Goal: Task Accomplishment & Management: Complete application form

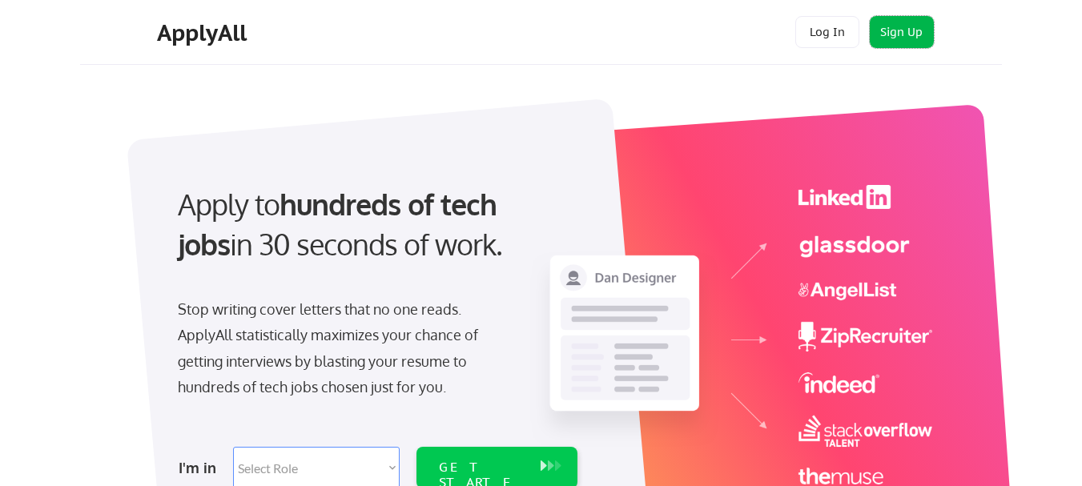
click at [901, 26] on button "Sign Up" at bounding box center [902, 32] width 64 height 32
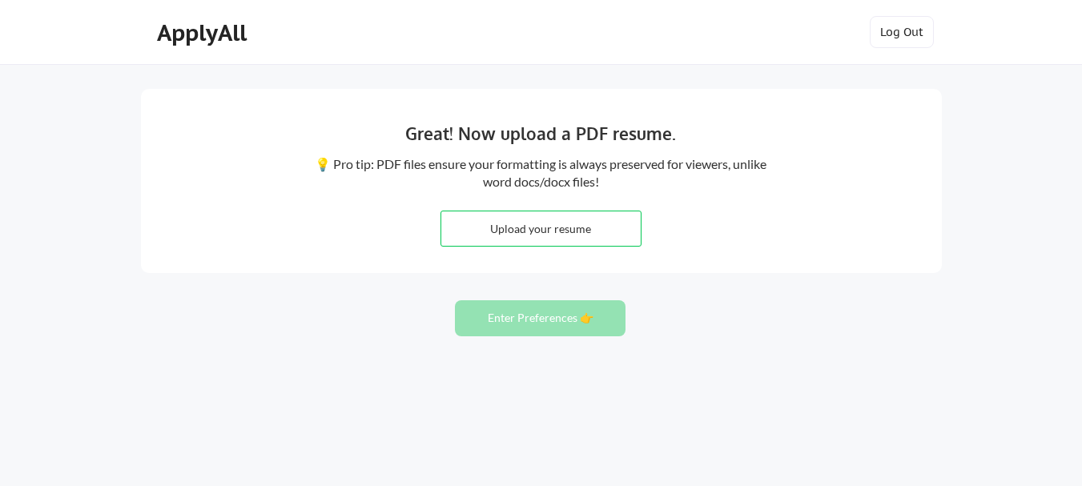
click at [529, 236] on input "file" at bounding box center [540, 228] width 199 height 34
type input "C:\fakepath\Victor Wachira W-Financial Business Analyst CV.pdf"
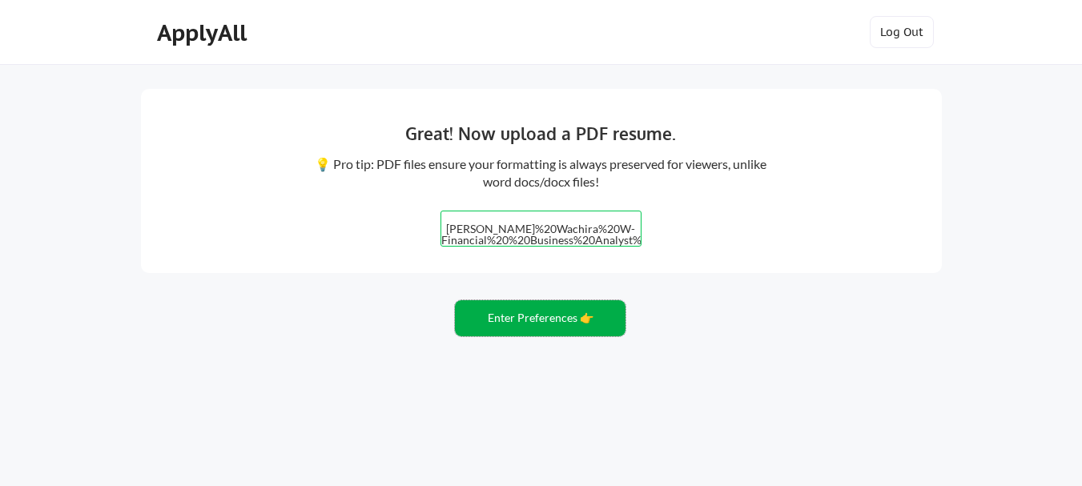
click at [534, 319] on button "Enter Preferences 👉" at bounding box center [540, 318] width 171 height 36
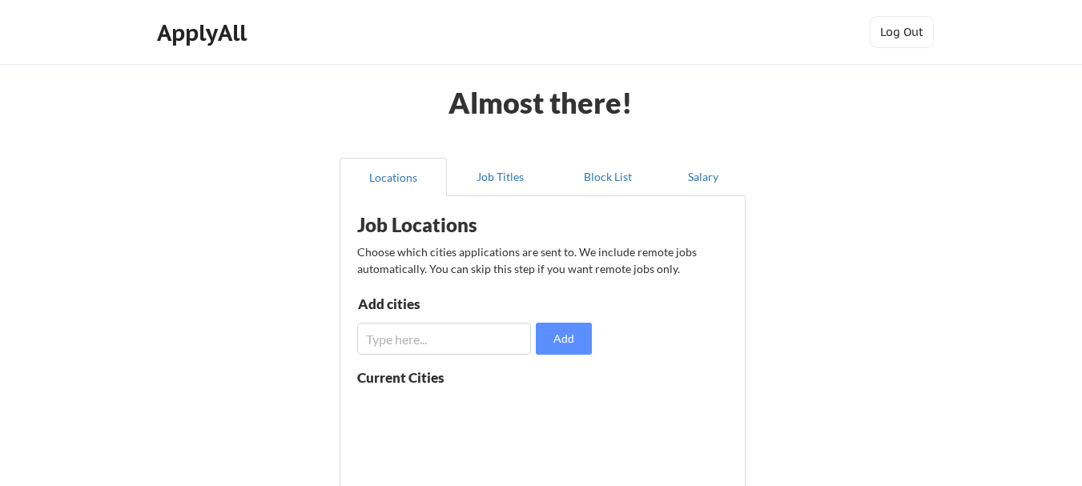
click at [853, 247] on div "Almost there! Locations Job Titles Block List Salary Job Locations Choose which…" at bounding box center [541, 392] width 1082 height 785
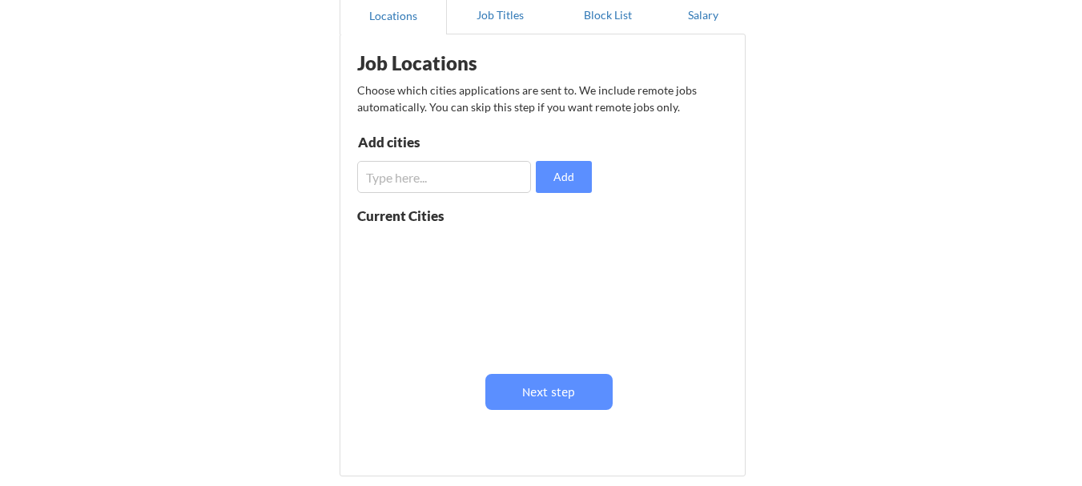
scroll to position [160, 0]
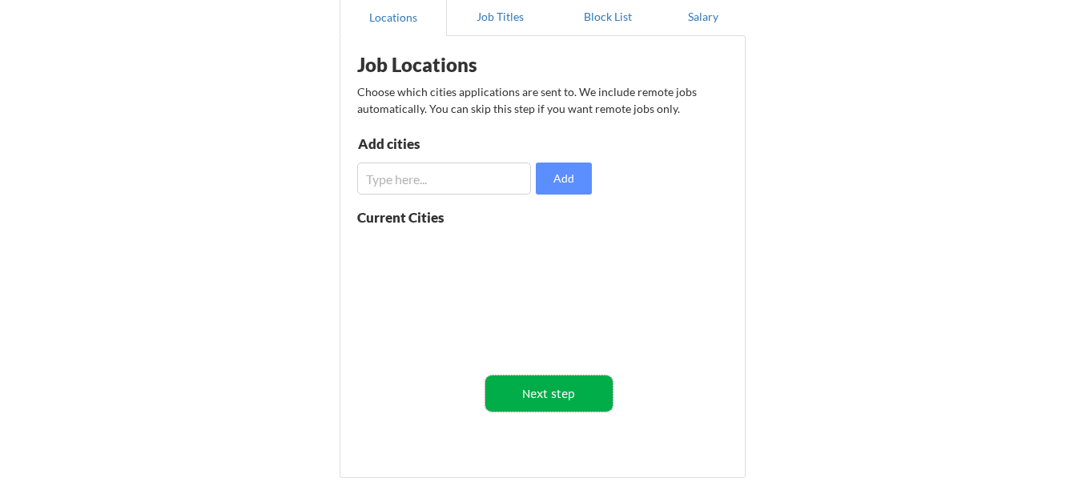
click at [548, 389] on button "Next step" at bounding box center [548, 394] width 127 height 36
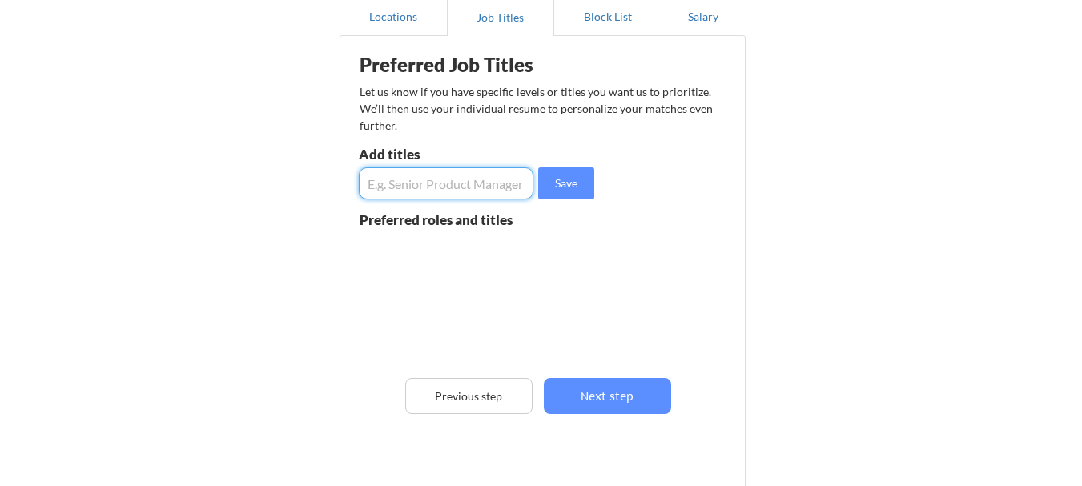
click at [396, 179] on input "input" at bounding box center [446, 183] width 175 height 32
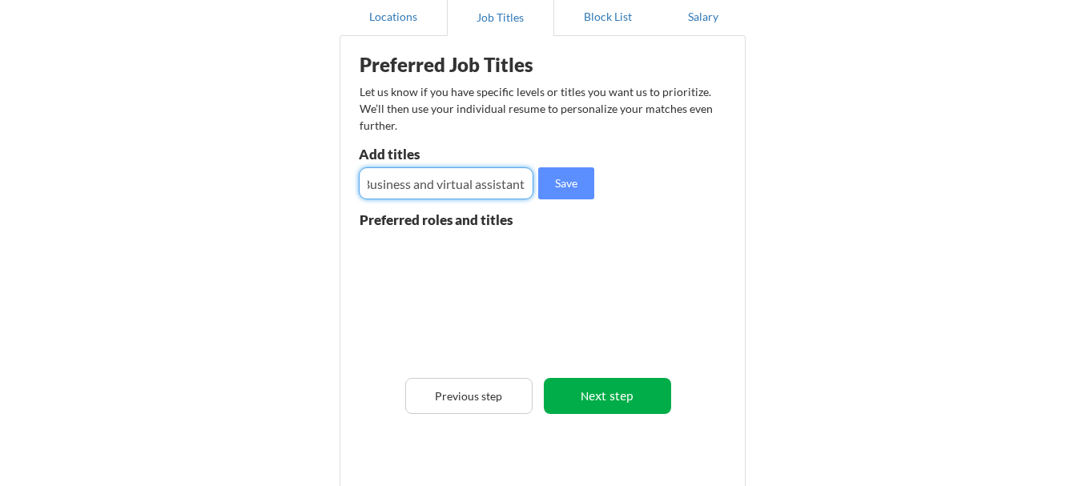
type input "Finance,Business and virtual assistant"
click at [602, 402] on button "Next step" at bounding box center [607, 396] width 127 height 36
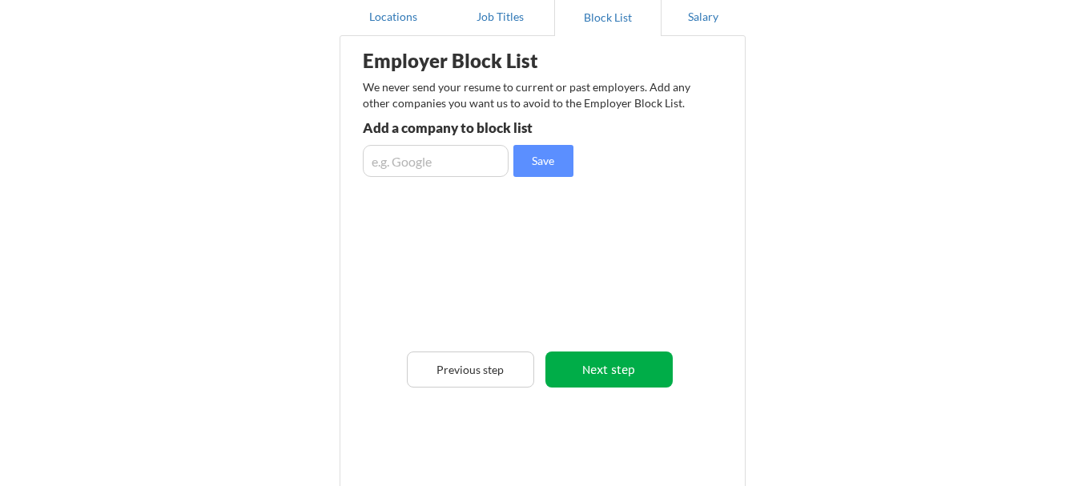
click at [604, 369] on button "Next step" at bounding box center [608, 370] width 127 height 36
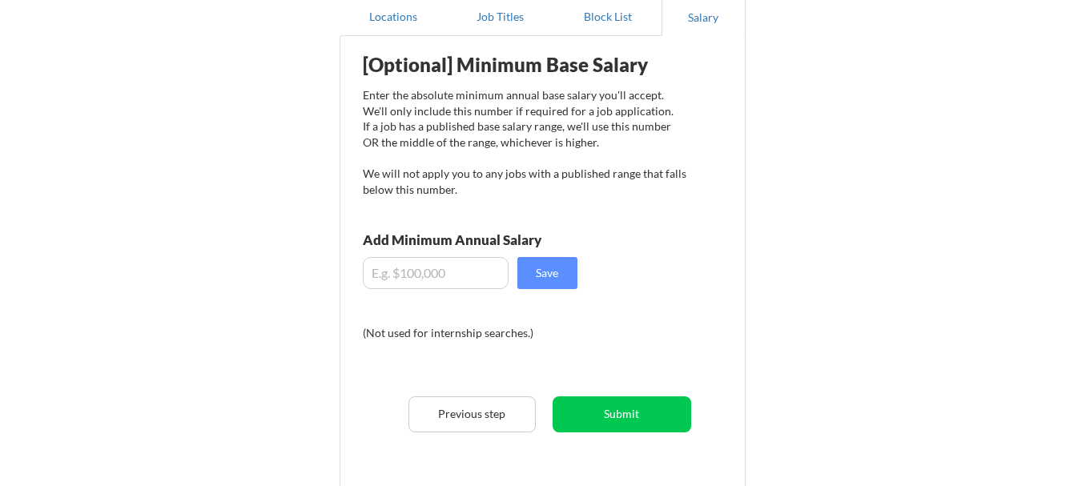
click at [404, 275] on input "input" at bounding box center [436, 273] width 146 height 32
click at [409, 268] on input "input" at bounding box center [436, 273] width 146 height 32
click at [396, 276] on input "input" at bounding box center [436, 273] width 146 height 32
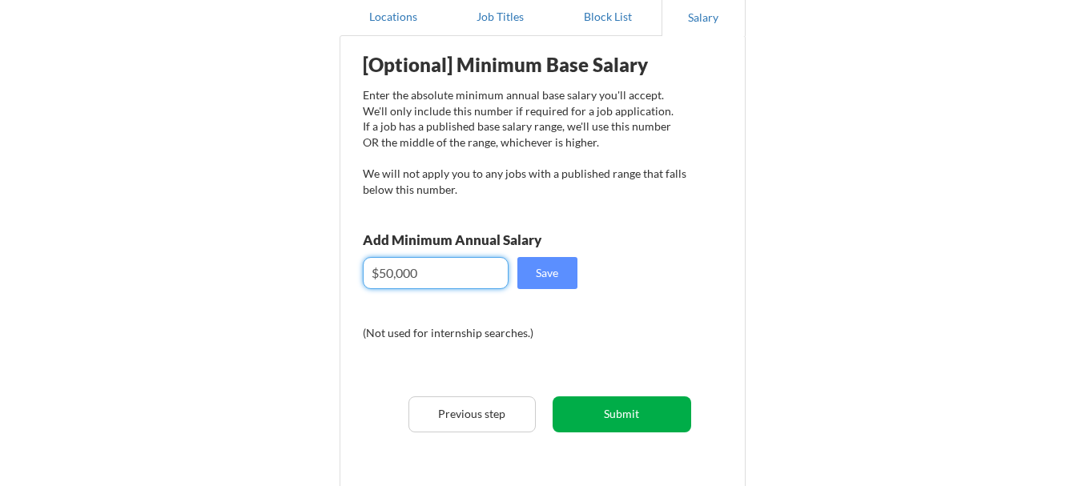
type input "$50,000"
click at [608, 408] on button "Submit" at bounding box center [622, 414] width 139 height 36
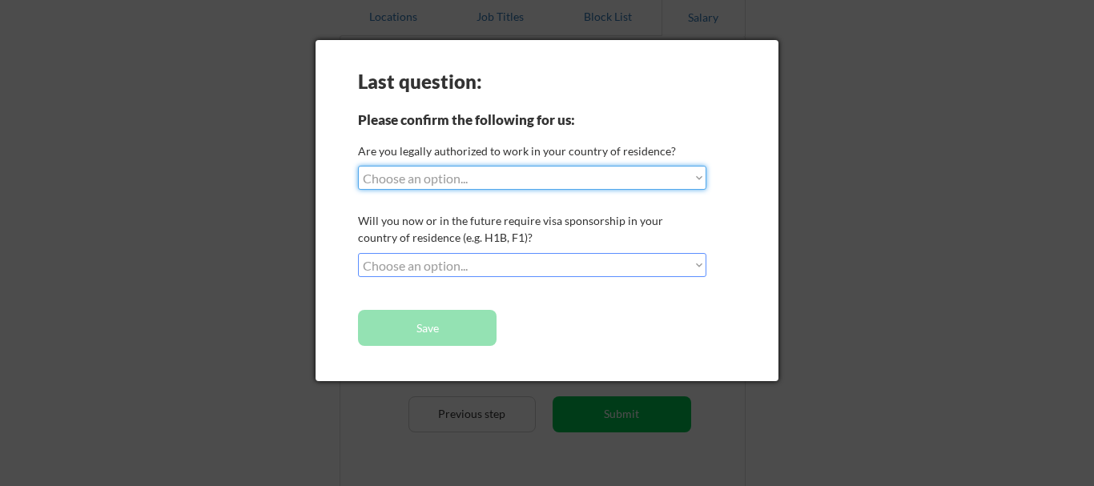
click at [698, 177] on select "Choose an option... Yes, I am a US Citizen Yes, I am a Canadian Citizen Yes, I …" at bounding box center [532, 178] width 348 height 24
select select ""no__i_am_not__yet__authorized""
click at [358, 166] on select "Choose an option... Yes, I am a US Citizen Yes, I am a Canadian Citizen Yes, I …" at bounding box center [532, 178] width 348 height 24
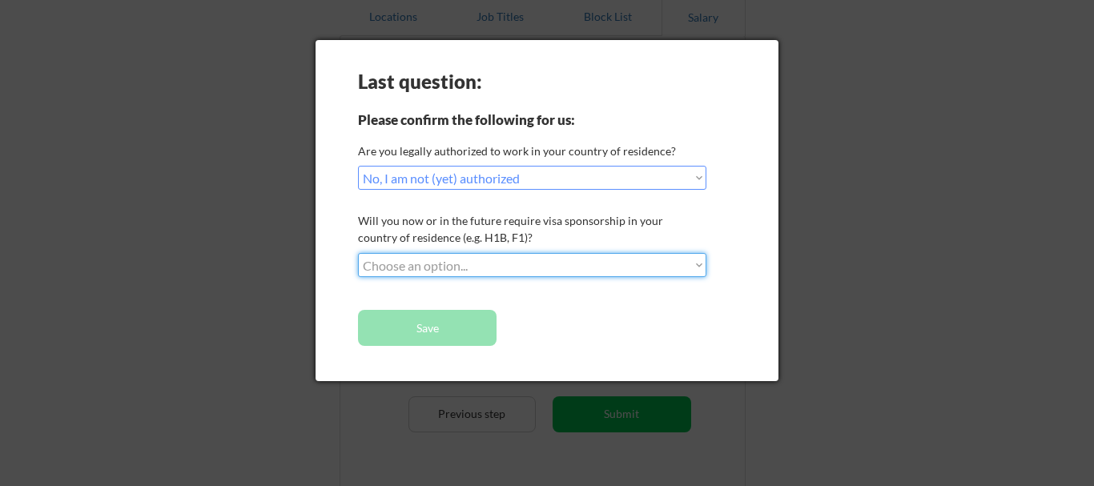
click at [698, 262] on select "Choose an option... No, I will not need sponsorship Yes, I will need sponsorship" at bounding box center [532, 265] width 348 height 24
select select ""no__i_will_not_need_sponsorship""
click at [358, 253] on select "Choose an option... No, I will not need sponsorship Yes, I will need sponsorship" at bounding box center [532, 265] width 348 height 24
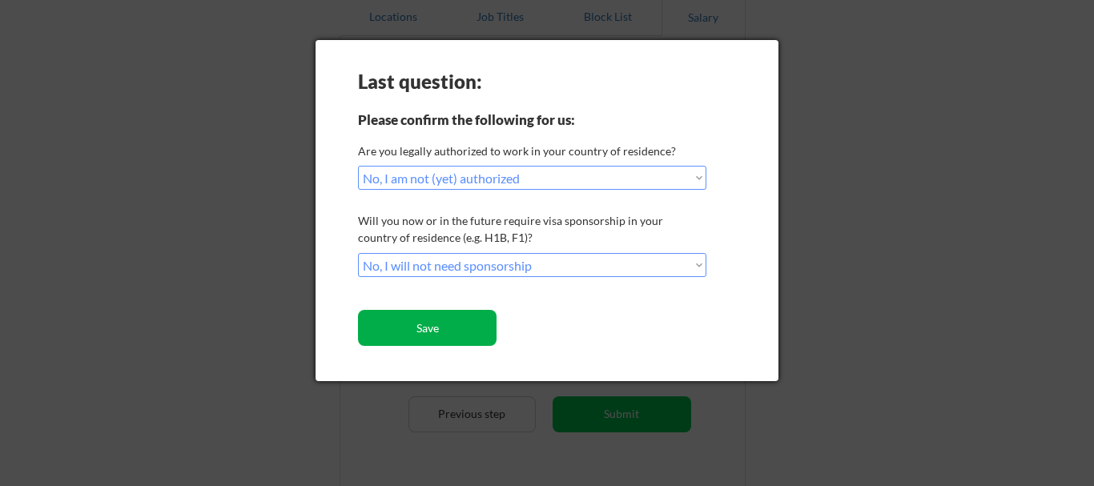
click at [433, 320] on button "Save" at bounding box center [427, 328] width 139 height 36
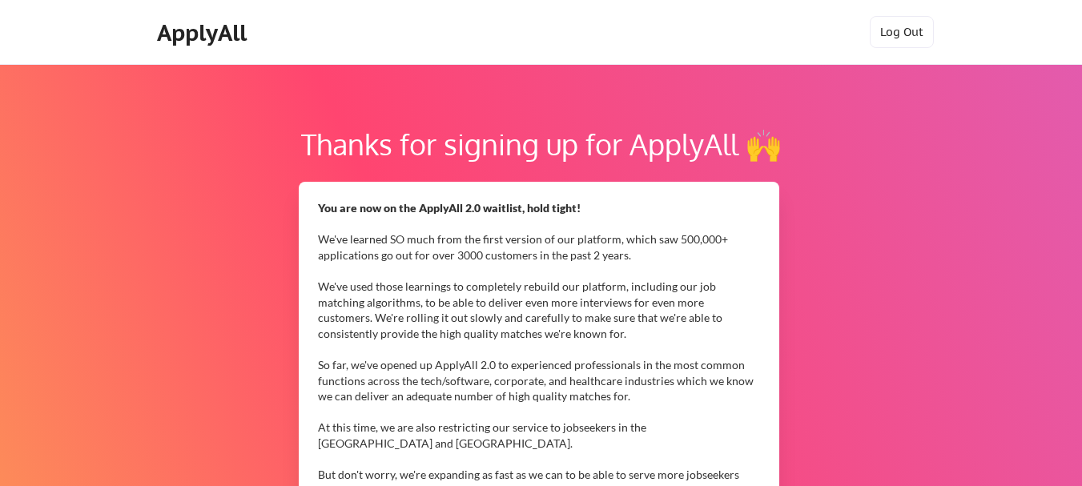
click at [432, 320] on div "You are now on the ApplyAll 2.0 waitlist, hold tight! We've learned SO much fro…" at bounding box center [538, 412] width 441 height 424
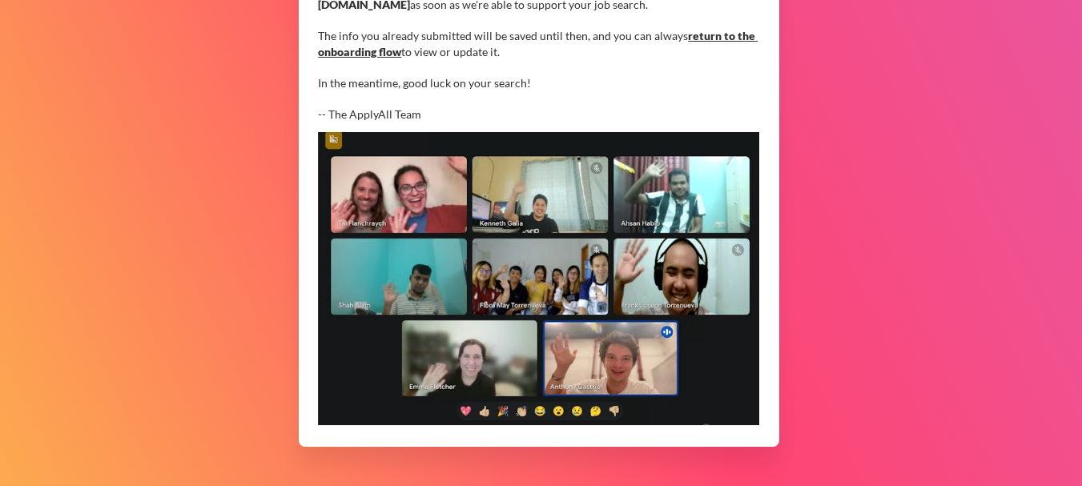
scroll to position [554, 0]
